Goal: Task Accomplishment & Management: Manage account settings

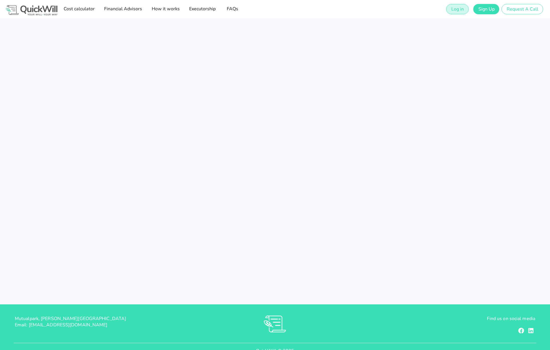
click at [456, 9] on span "Log in" at bounding box center [457, 9] width 13 height 6
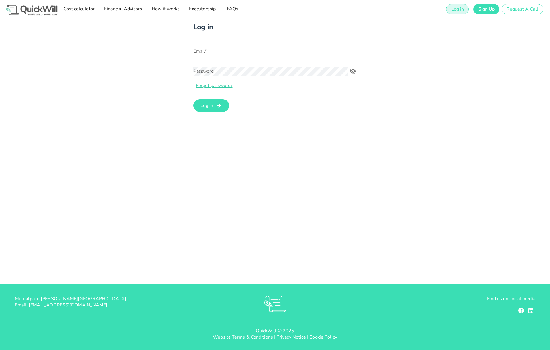
click at [222, 57] on div "Email*" at bounding box center [274, 54] width 163 height 15
type input "[PERSON_NAME][EMAIL_ADDRESS][DOMAIN_NAME]"
click at [216, 52] on input "[PERSON_NAME][EMAIL_ADDRESS][DOMAIN_NAME]" at bounding box center [274, 51] width 163 height 9
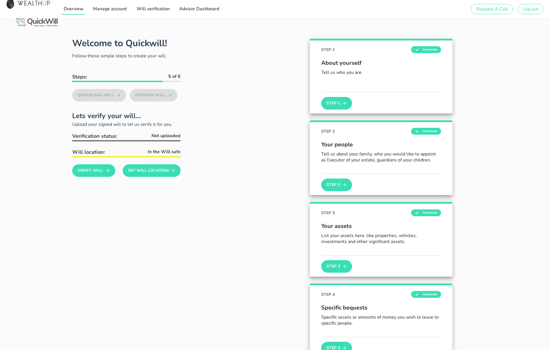
click at [76, 11] on span "Overview" at bounding box center [73, 9] width 20 height 6
click at [115, 10] on span "Manage account" at bounding box center [110, 9] width 34 height 6
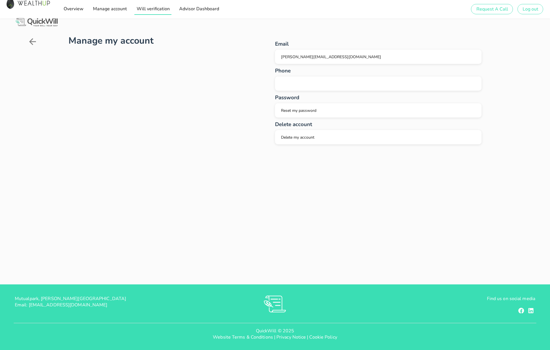
click at [147, 13] on link "Will verification" at bounding box center [152, 8] width 37 height 11
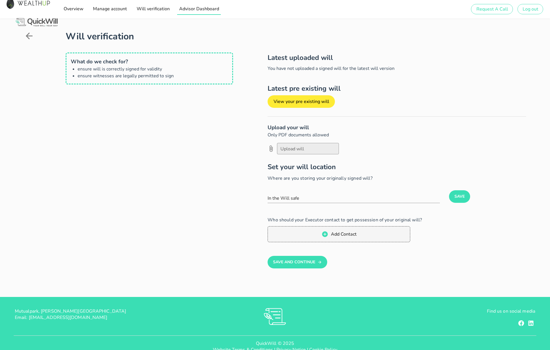
click at [190, 13] on link "Advisor Dashboard" at bounding box center [199, 8] width 44 height 11
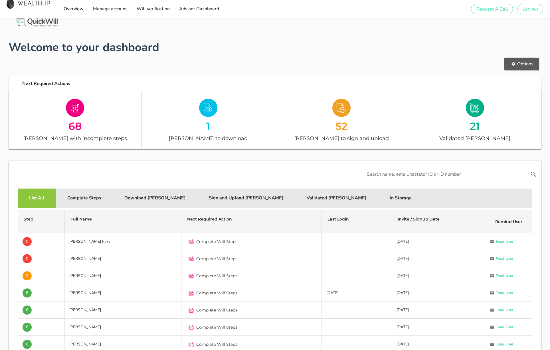
click at [508, 66] on button "Options" at bounding box center [522, 64] width 35 height 13
click at [516, 106] on span "Referral link" at bounding box center [519, 107] width 43 height 6
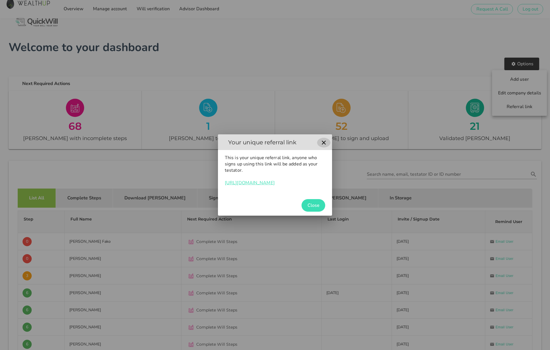
click at [322, 142] on icon "button" at bounding box center [324, 142] width 7 height 7
